Goal: Transaction & Acquisition: Book appointment/travel/reservation

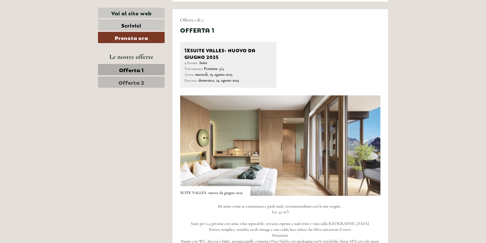
scroll to position [331, 0]
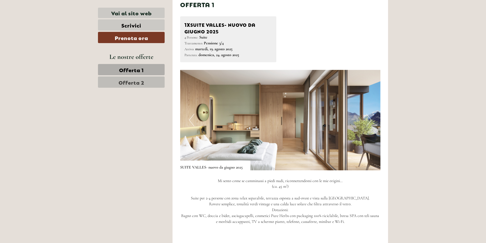
click at [282, 123] on img at bounding box center [280, 120] width 201 height 100
click at [323, 158] on img at bounding box center [280, 120] width 201 height 100
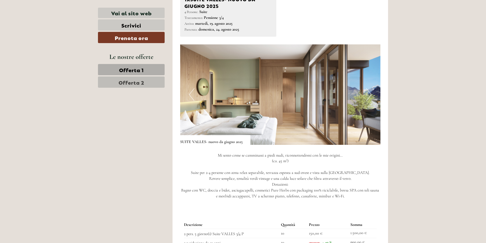
click at [192, 94] on button "Previous" at bounding box center [191, 94] width 5 height 13
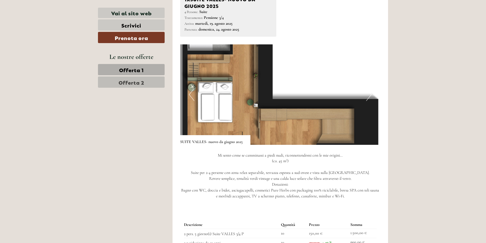
click at [192, 94] on button "Previous" at bounding box center [191, 94] width 5 height 13
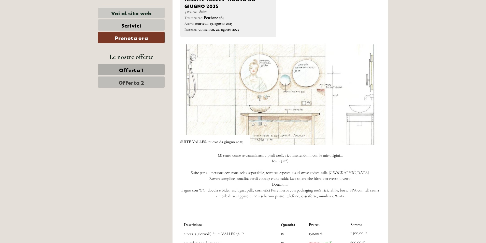
click at [192, 94] on button "Previous" at bounding box center [191, 94] width 5 height 13
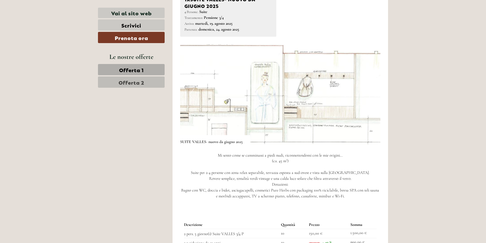
click at [192, 94] on button "Previous" at bounding box center [191, 94] width 5 height 13
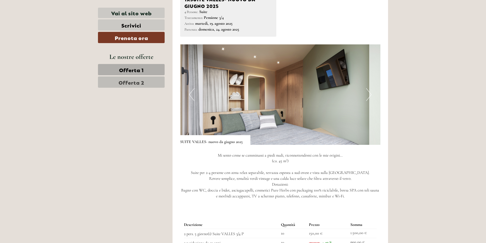
click at [192, 94] on button "Previous" at bounding box center [191, 94] width 5 height 13
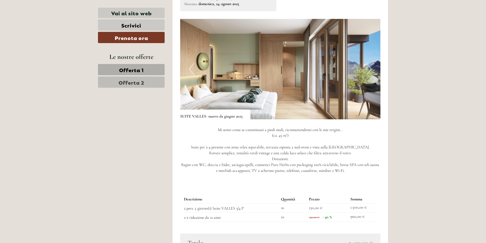
scroll to position [433, 0]
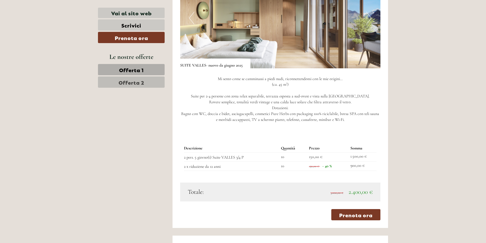
click at [145, 82] on link "Offerta 2" at bounding box center [131, 81] width 67 height 11
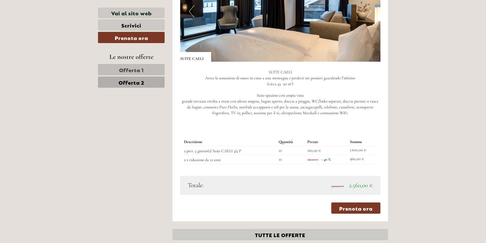
scroll to position [315, 0]
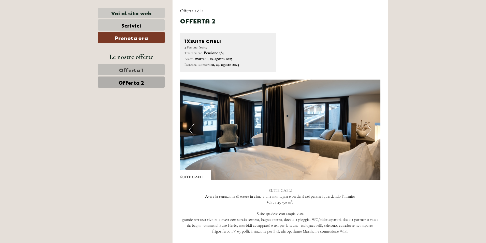
click at [193, 130] on button "Previous" at bounding box center [191, 129] width 5 height 13
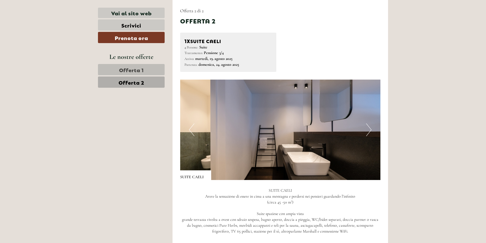
click at [193, 130] on button "Previous" at bounding box center [191, 129] width 5 height 13
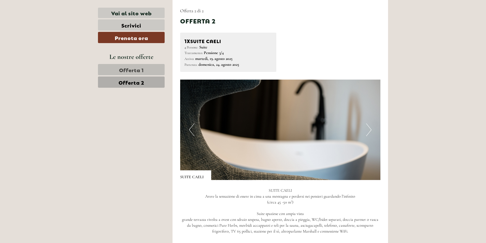
click at [193, 130] on button "Previous" at bounding box center [191, 129] width 5 height 13
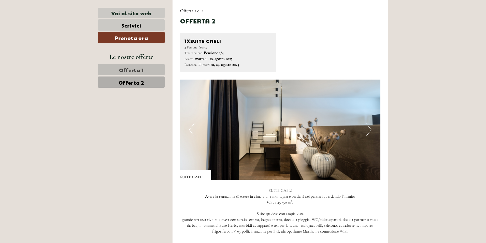
click at [193, 130] on button "Previous" at bounding box center [191, 129] width 5 height 13
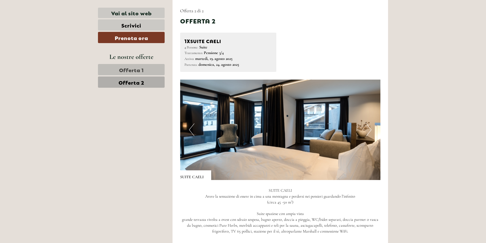
click at [193, 130] on button "Previous" at bounding box center [191, 129] width 5 height 13
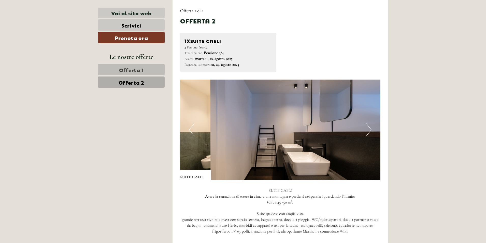
click at [193, 130] on button "Previous" at bounding box center [191, 129] width 5 height 13
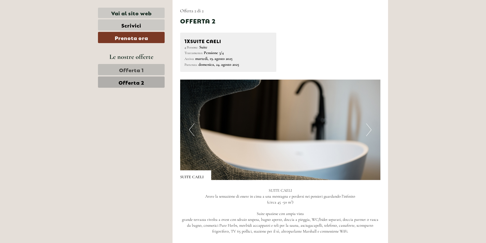
scroll to position [289, 0]
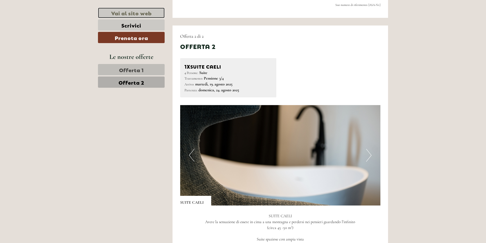
click at [146, 14] on link "Vai al sito web" at bounding box center [131, 13] width 67 height 10
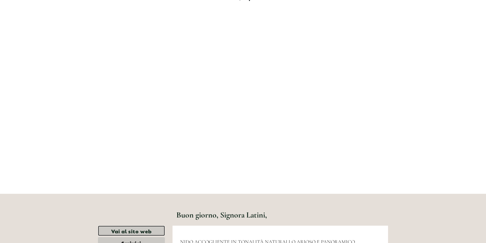
scroll to position [0, 0]
